Goal: Task Accomplishment & Management: Use online tool/utility

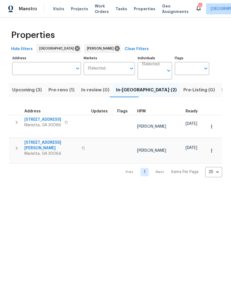
scroll to position [0, 9]
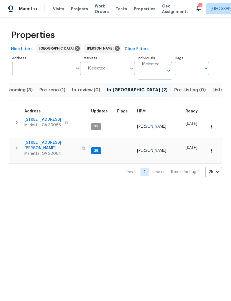
click at [44, 140] on span "[STREET_ADDRESS][PERSON_NAME]" at bounding box center [51, 145] width 54 height 11
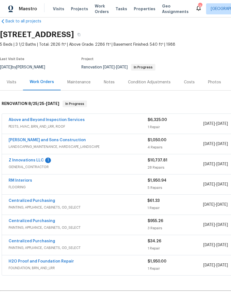
scroll to position [10, 0]
click at [28, 156] on div "Z Innovations LLC 1 GENERAL_CONTRACTOR $10,737.81 28 Repairs 8/26/2025 - 9/15/2…" at bounding box center [156, 164] width 309 height 20
click at [30, 162] on link "Z Innovations LLC" at bounding box center [26, 160] width 35 height 4
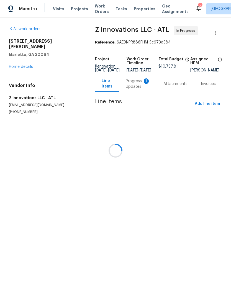
click at [138, 90] on div at bounding box center [115, 150] width 231 height 301
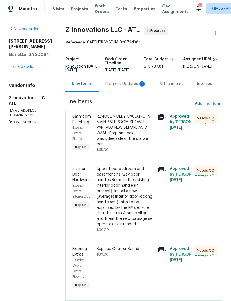
click at [125, 92] on div "Progress Updates 1" at bounding box center [126, 84] width 54 height 16
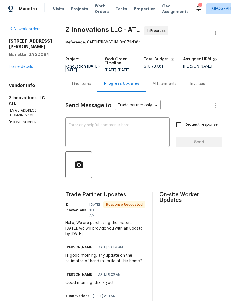
click at [25, 65] on link "Home details" at bounding box center [21, 67] width 24 height 4
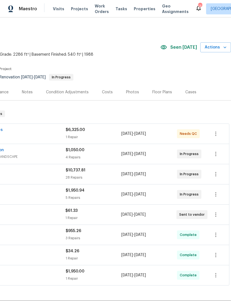
scroll to position [0, 82]
click at [223, 46] on icon "button" at bounding box center [225, 48] width 6 height 6
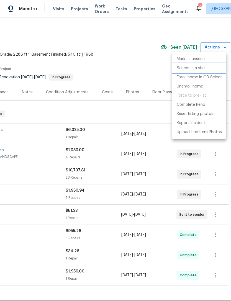
click at [203, 66] on p "Schedule a visit" at bounding box center [191, 68] width 29 height 6
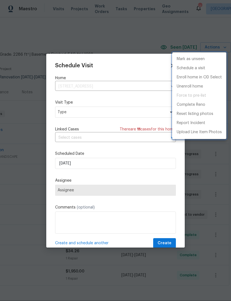
click at [92, 112] on div at bounding box center [115, 150] width 231 height 301
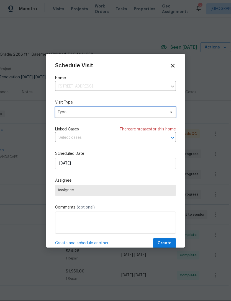
click at [101, 114] on span "Type" at bounding box center [112, 112] width 108 height 6
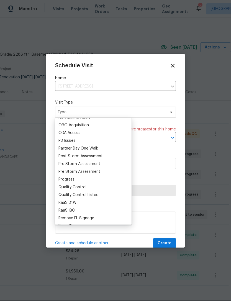
scroll to position [320, 0]
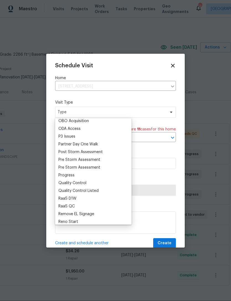
click at [73, 174] on div "Progress" at bounding box center [66, 176] width 16 height 6
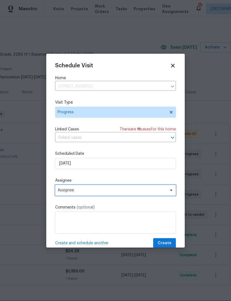
click at [102, 191] on span "Assignee" at bounding box center [112, 190] width 109 height 4
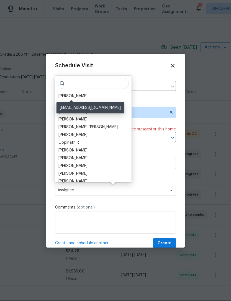
click at [77, 98] on div "[PERSON_NAME]" at bounding box center [72, 96] width 29 height 6
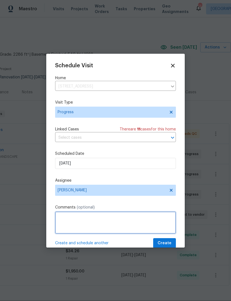
click at [106, 215] on textarea at bounding box center [115, 223] width 121 height 22
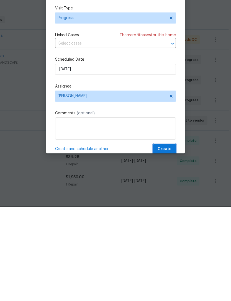
click at [166, 240] on span "Create" at bounding box center [165, 243] width 14 height 7
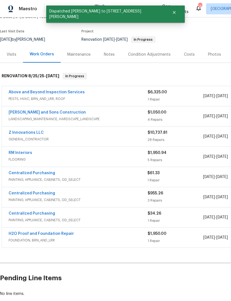
scroll to position [38, 0]
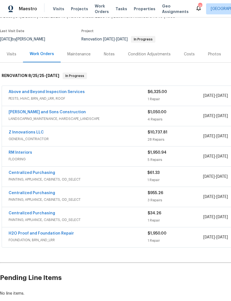
click at [21, 151] on link "RM Interiors" at bounding box center [21, 153] width 24 height 4
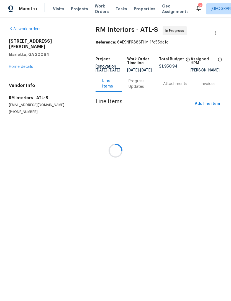
click at [139, 87] on div at bounding box center [115, 150] width 231 height 301
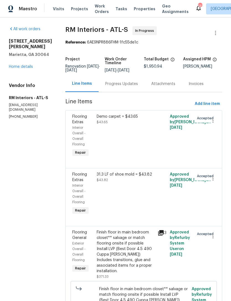
click at [125, 82] on div "Progress Updates" at bounding box center [121, 84] width 33 height 6
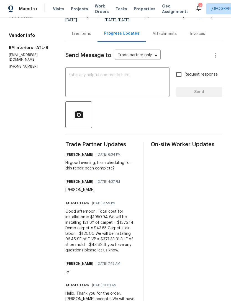
scroll to position [50, 0]
